Goal: Information Seeking & Learning: Understand process/instructions

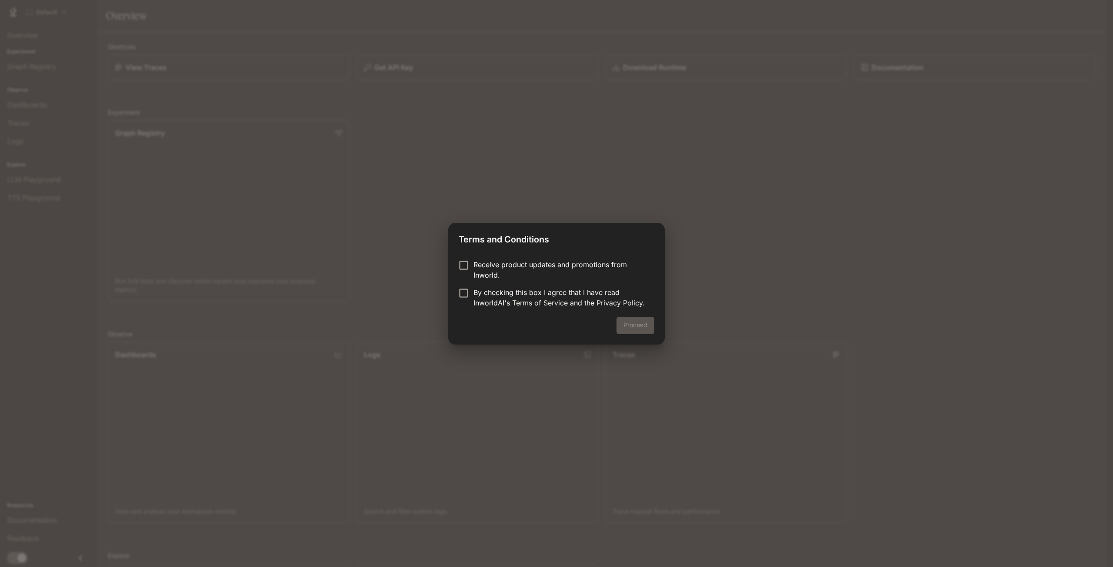
click at [559, 268] on p "Receive product updates and promotions from Inworld." at bounding box center [560, 269] width 174 height 21
click at [553, 291] on p "By checking this box I agree that I have read InworldAI's Terms of Service and …" at bounding box center [560, 297] width 174 height 21
click at [626, 331] on button "Proceed" at bounding box center [635, 325] width 38 height 17
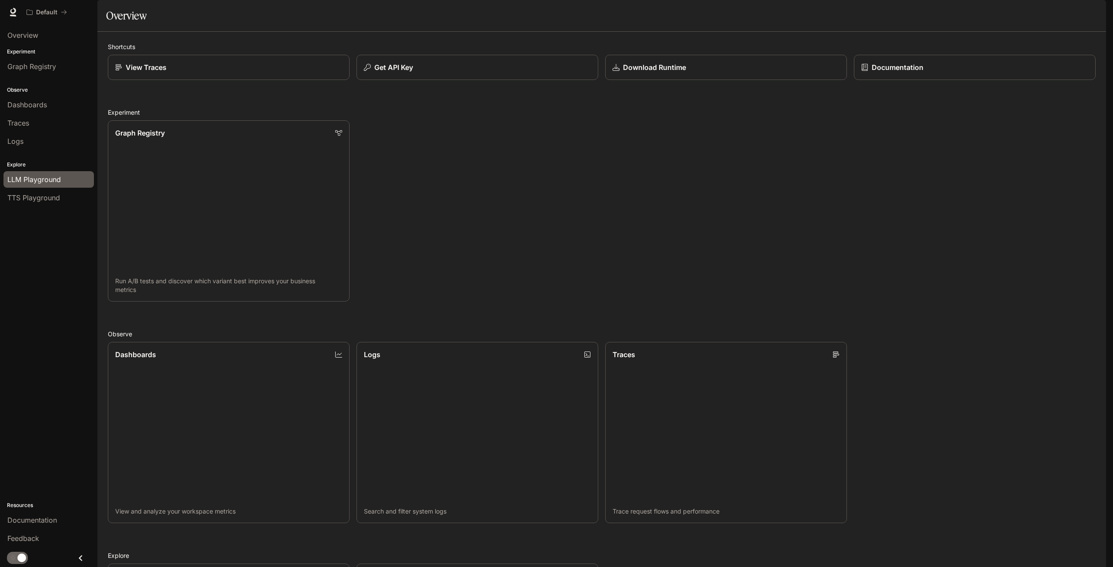
click at [52, 180] on span "LLM Playground" at bounding box center [33, 179] width 53 height 10
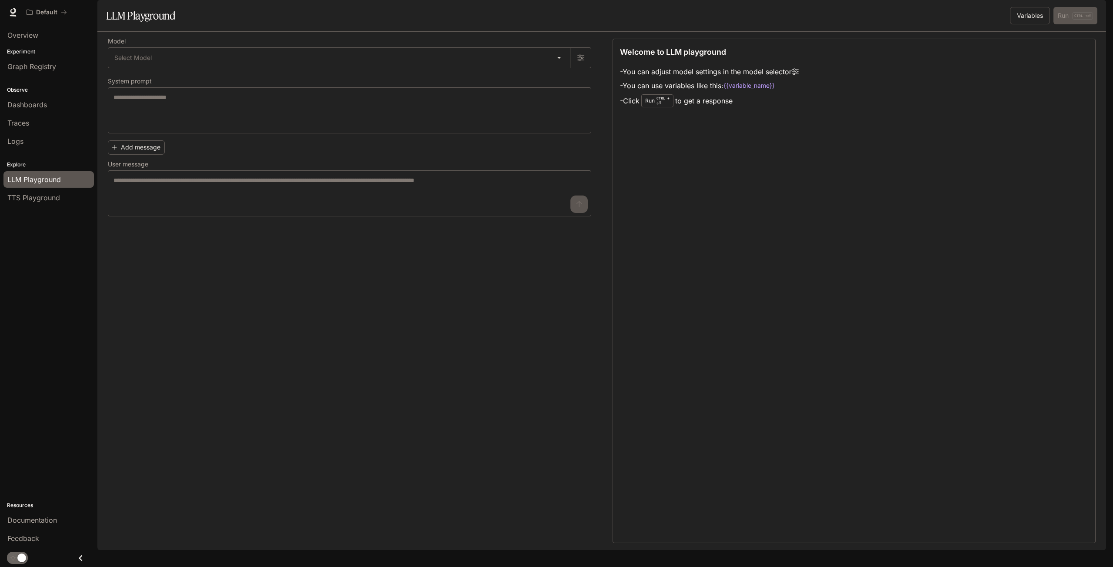
click at [50, 213] on div "Overview Experiment Graph Registry Observe Dashboards Traces Logs Explore LLM P…" at bounding box center [48, 295] width 97 height 543
click at [66, 196] on div "TTS Playground" at bounding box center [48, 198] width 83 height 10
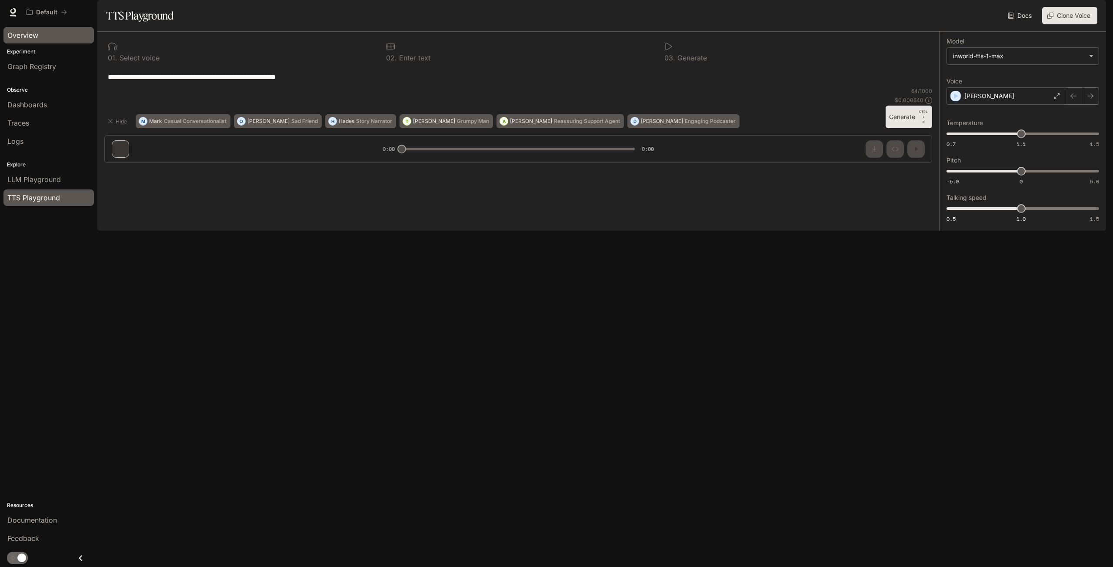
click at [25, 37] on span "Overview" at bounding box center [22, 35] width 31 height 10
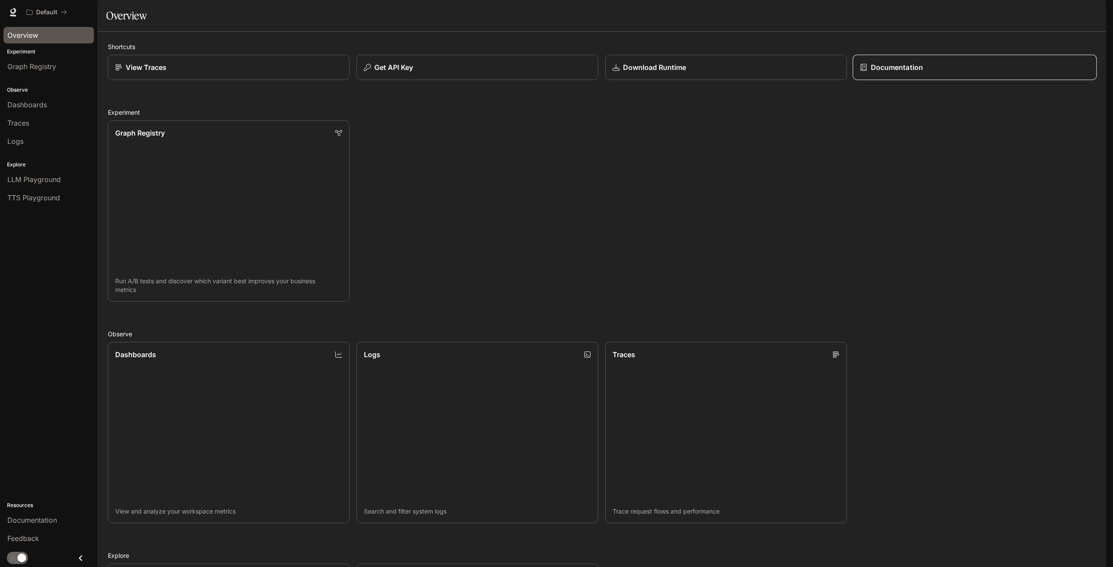
click at [913, 73] on p "Documentation" at bounding box center [897, 67] width 52 height 10
